Goal: Find specific page/section: Find specific page/section

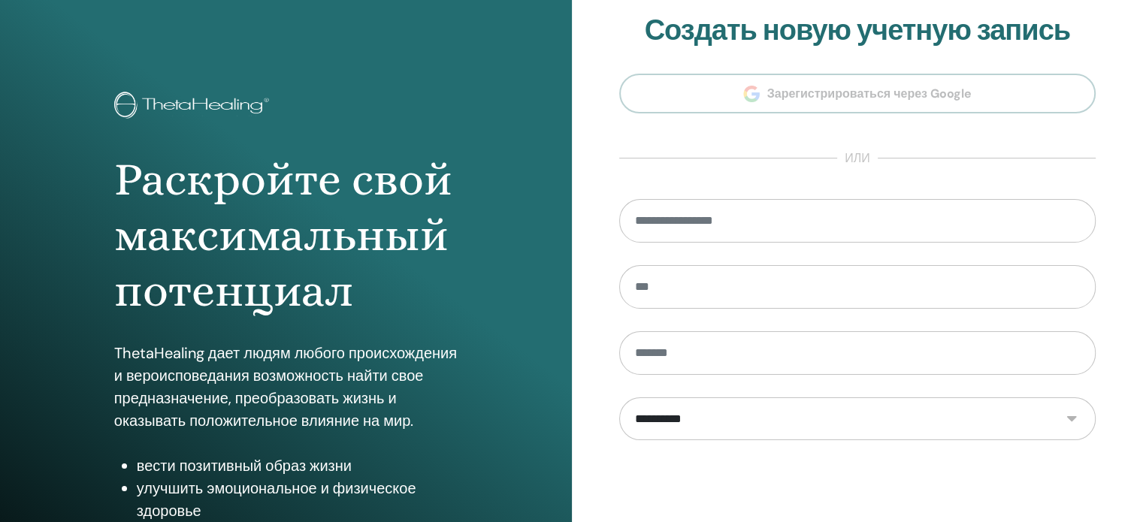
scroll to position [198, 0]
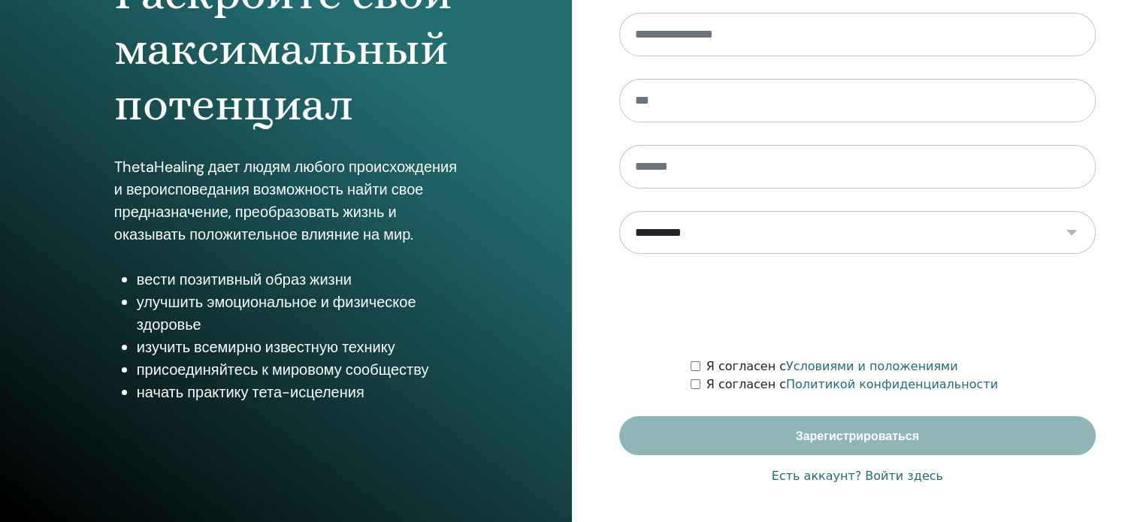
click at [909, 477] on font "Есть аккаунт? Войти здесь" at bounding box center [857, 476] width 171 height 14
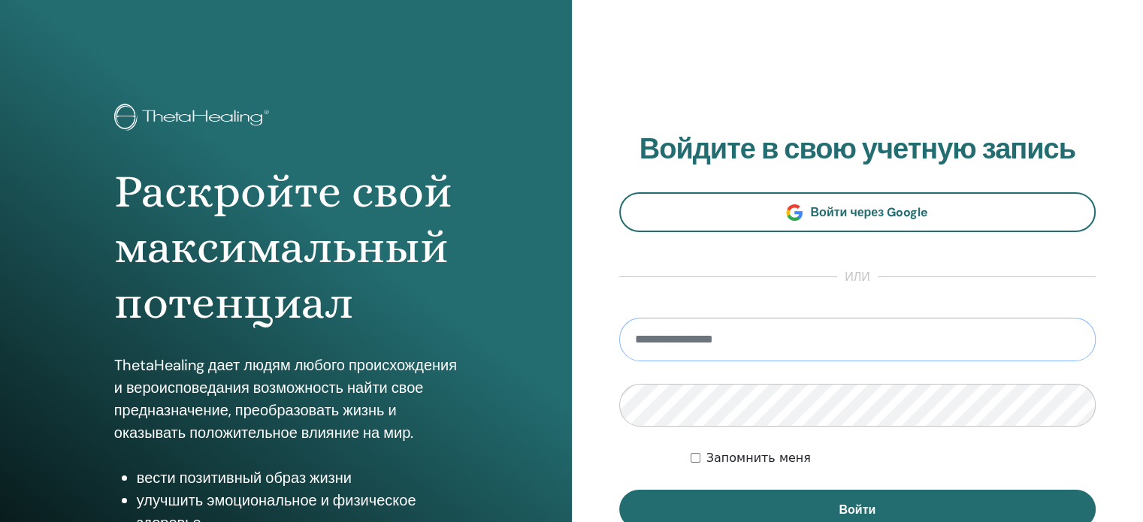
click at [770, 345] on input "email" at bounding box center [857, 340] width 477 height 44
type input "**********"
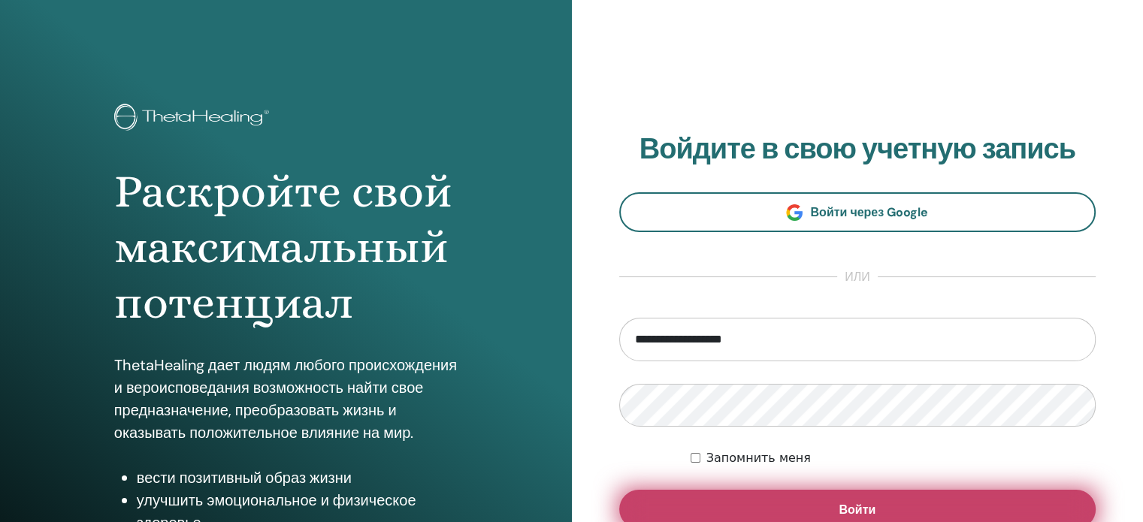
click at [729, 510] on button "Войти" at bounding box center [857, 509] width 477 height 39
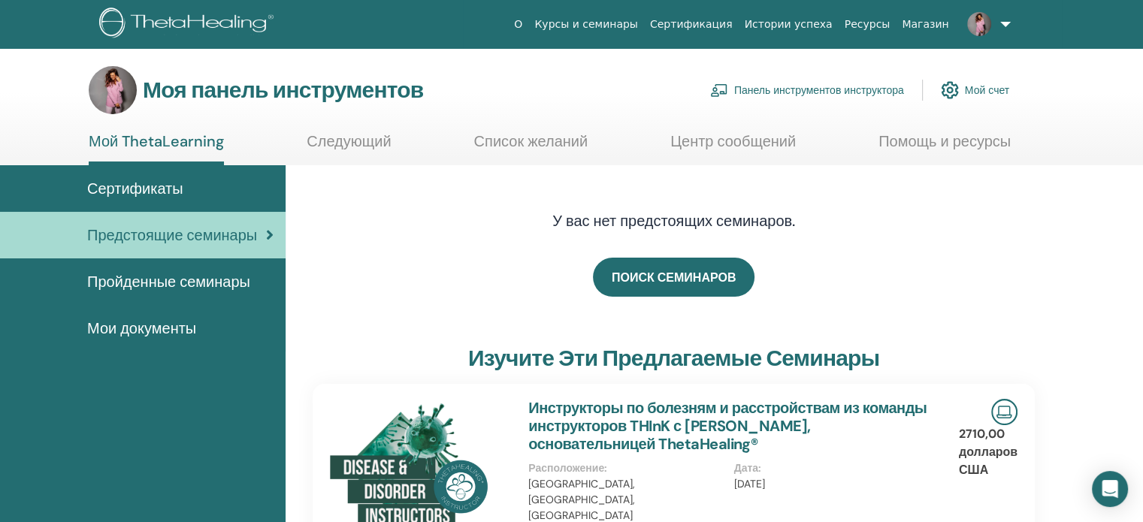
click at [773, 87] on font "Панель инструментов инструктора" at bounding box center [820, 91] width 170 height 14
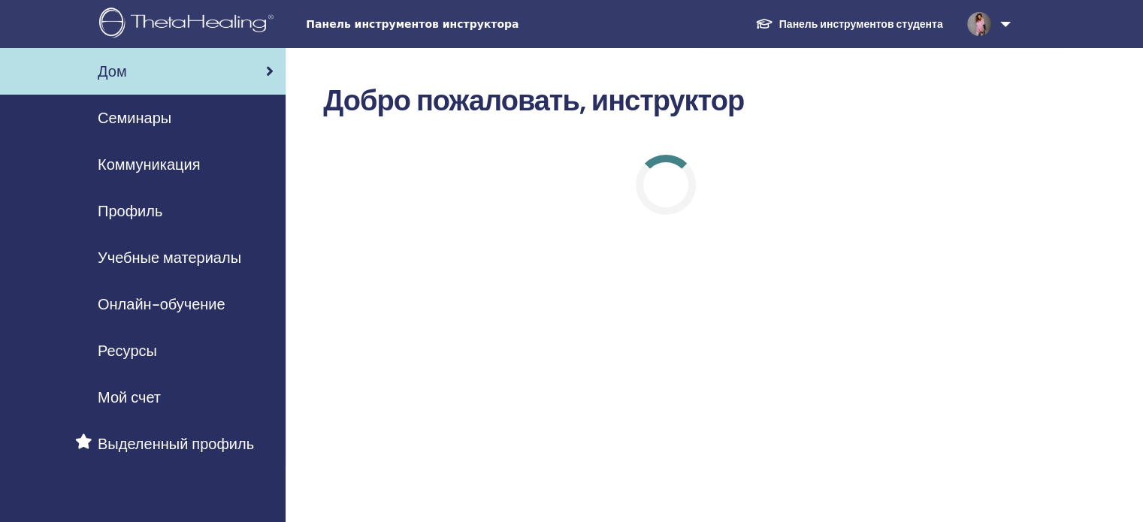
click at [151, 124] on font "Семинары" at bounding box center [135, 118] width 74 height 20
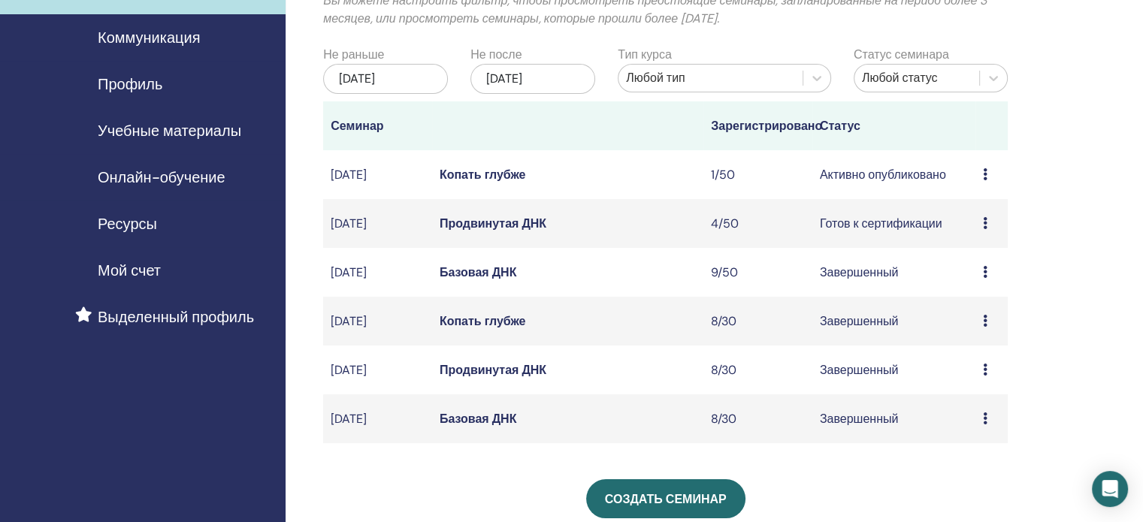
scroll to position [150, 0]
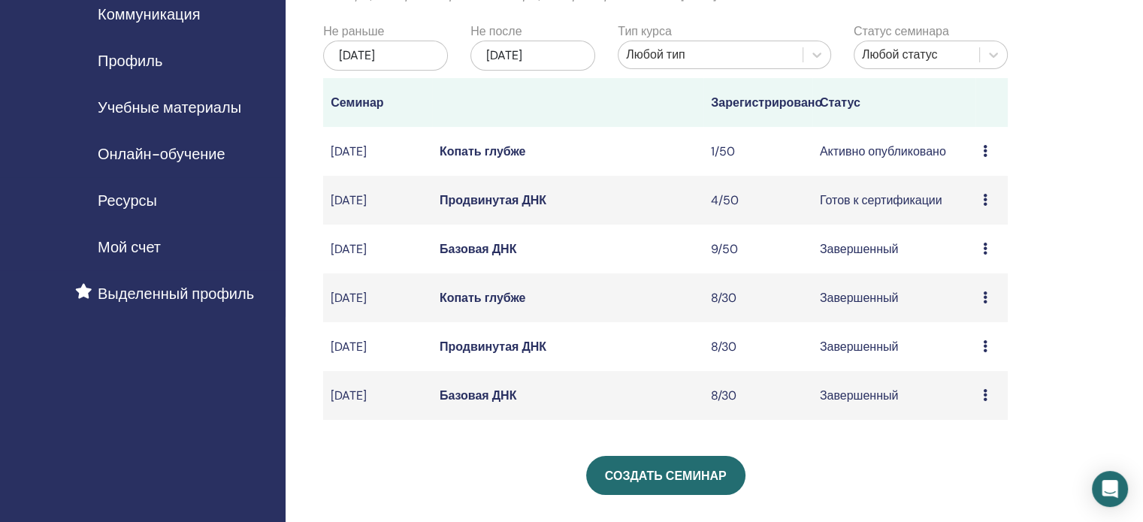
click at [494, 159] on font "Копать глубже" at bounding box center [483, 152] width 86 height 16
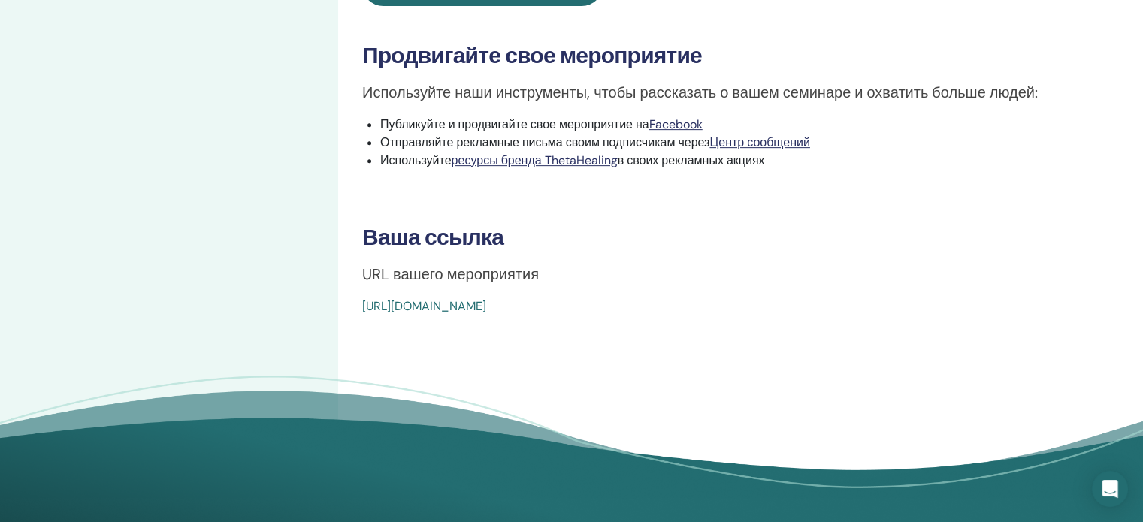
scroll to position [677, 0]
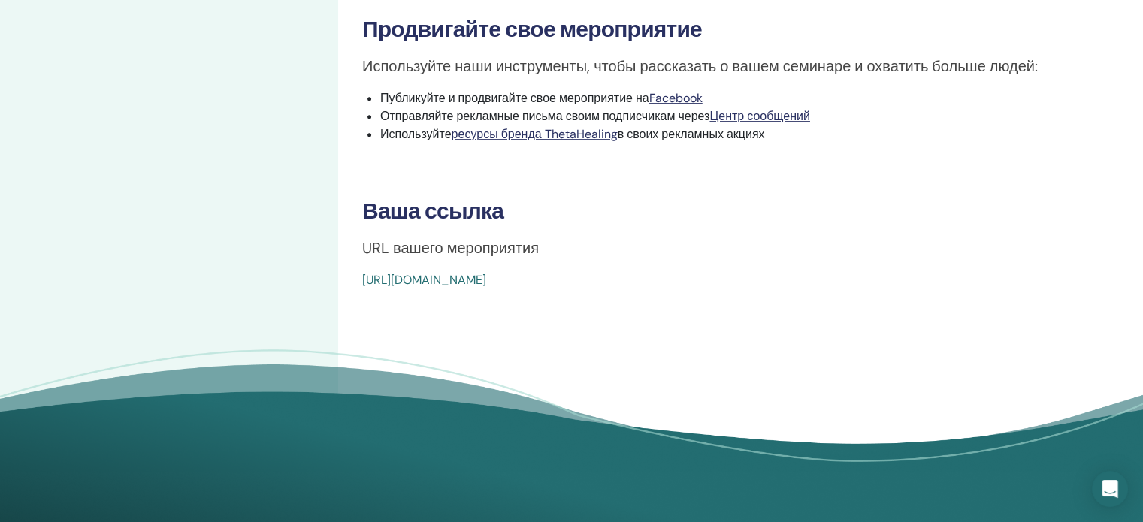
drag, startPoint x: 358, startPoint y: 285, endPoint x: 729, endPoint y: 283, distance: 371.4
copy font "[URL][DOMAIN_NAME]"
